Goal: Register for event/course

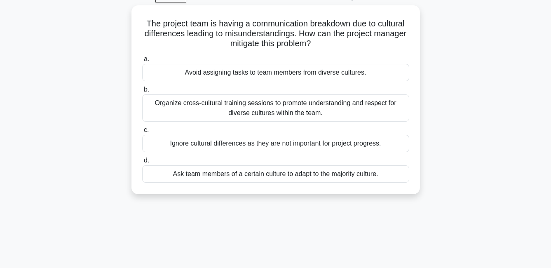
scroll to position [37, 0]
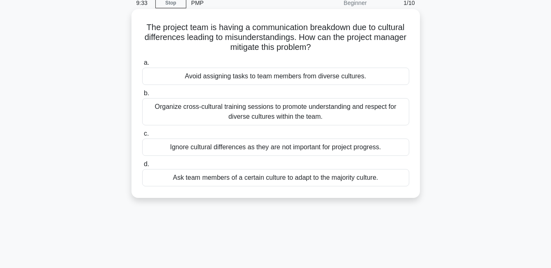
click at [377, 144] on div "Ignore cultural differences as they are not important for project progress." at bounding box center [275, 146] width 267 height 17
click at [142, 136] on input "c. Ignore cultural differences as they are not important for project progress." at bounding box center [142, 133] width 0 height 5
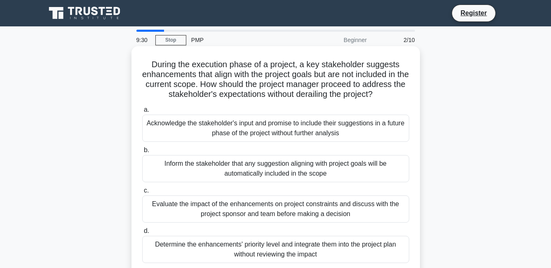
scroll to position [0, 0]
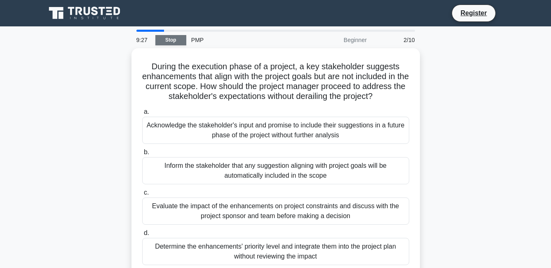
click at [167, 42] on link "Stop" at bounding box center [170, 40] width 31 height 10
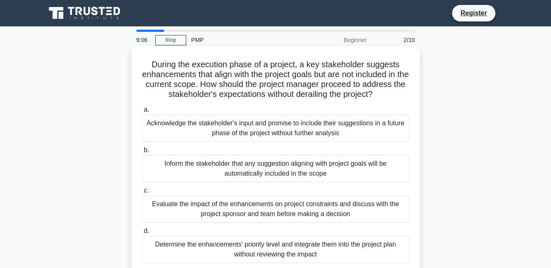
click at [303, 126] on div "Acknowledge the stakeholder's input and promise to include their suggestions in…" at bounding box center [275, 128] width 267 height 27
click at [142, 112] on input "a. Acknowledge the stakeholder's input and promise to include their suggestions…" at bounding box center [142, 109] width 0 height 5
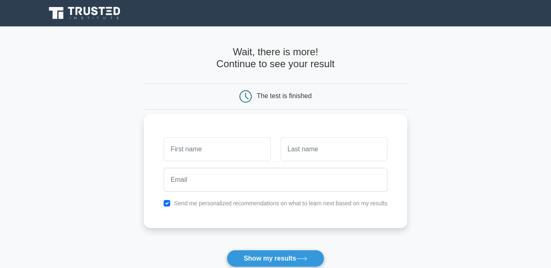
click at [256, 151] on input "text" at bounding box center [217, 149] width 107 height 24
type input "sidrat"
click at [289, 148] on input "text" at bounding box center [334, 149] width 107 height 24
type input "ulmuntaha"
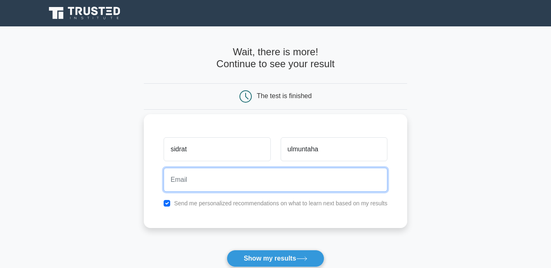
click at [270, 178] on input "email" at bounding box center [276, 180] width 224 height 24
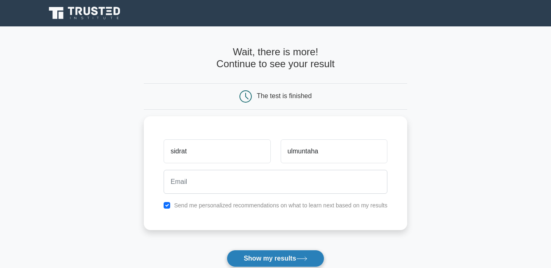
click at [294, 257] on button "Show my results" at bounding box center [275, 258] width 97 height 17
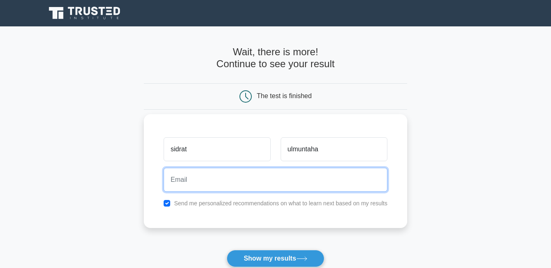
drag, startPoint x: 297, startPoint y: 184, endPoint x: 300, endPoint y: 180, distance: 4.8
click at [299, 182] on input "email" at bounding box center [276, 180] width 224 height 24
click at [300, 180] on input "email" at bounding box center [276, 180] width 224 height 24
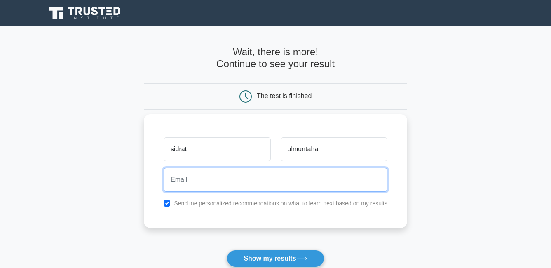
click at [300, 180] on input "email" at bounding box center [276, 180] width 224 height 24
type input "s"
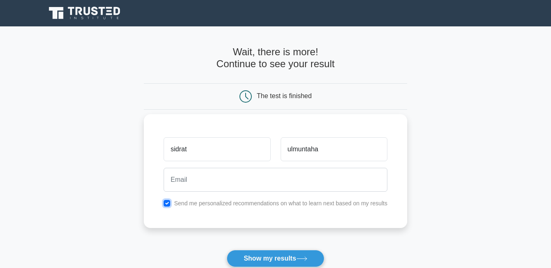
click at [169, 204] on input "checkbox" at bounding box center [167, 203] width 7 height 7
checkbox input "false"
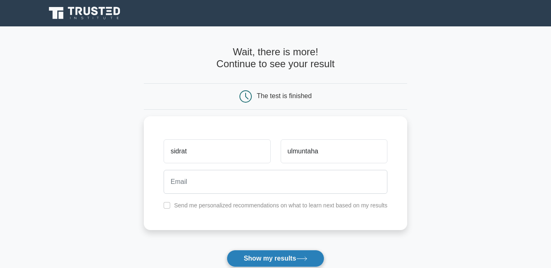
click at [259, 260] on button "Show my results" at bounding box center [275, 258] width 97 height 17
click at [295, 98] on div "The test is finished" at bounding box center [284, 95] width 55 height 7
